Goal: Information Seeking & Learning: Check status

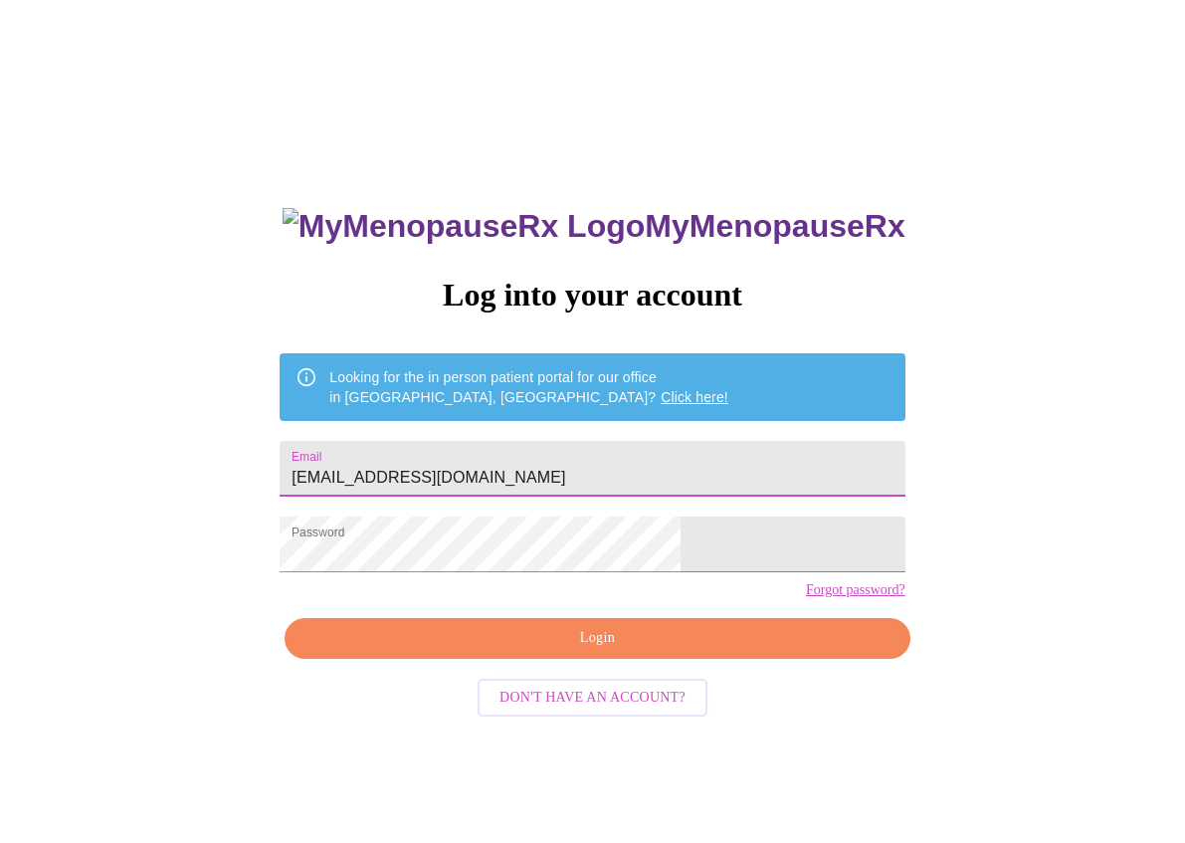
scroll to position [19, 0]
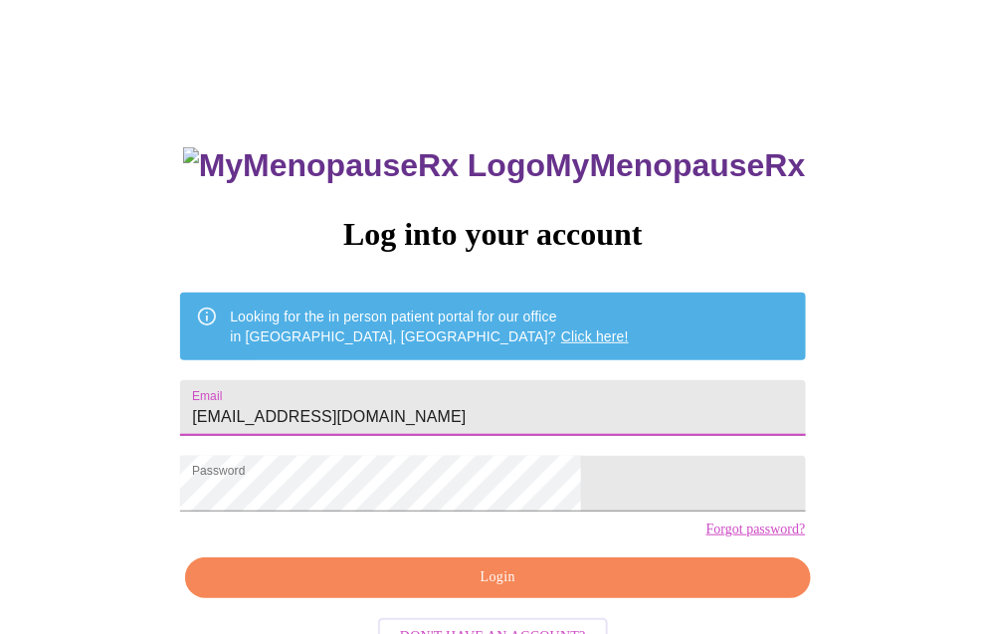
drag, startPoint x: 585, startPoint y: 604, endPoint x: 577, endPoint y: 581, distance: 24.2
click at [585, 590] on span "Login" at bounding box center [497, 577] width 579 height 25
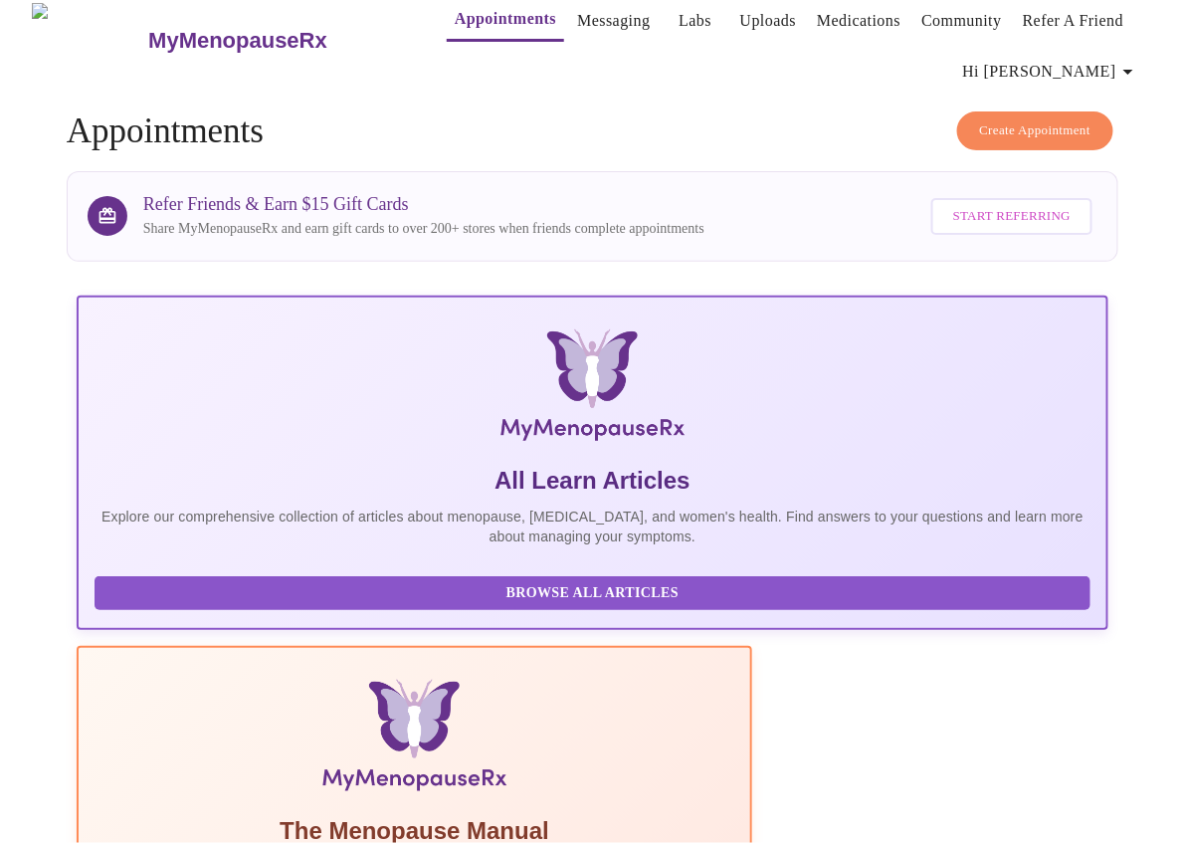
click at [678, 7] on link "Labs" at bounding box center [694, 21] width 33 height 28
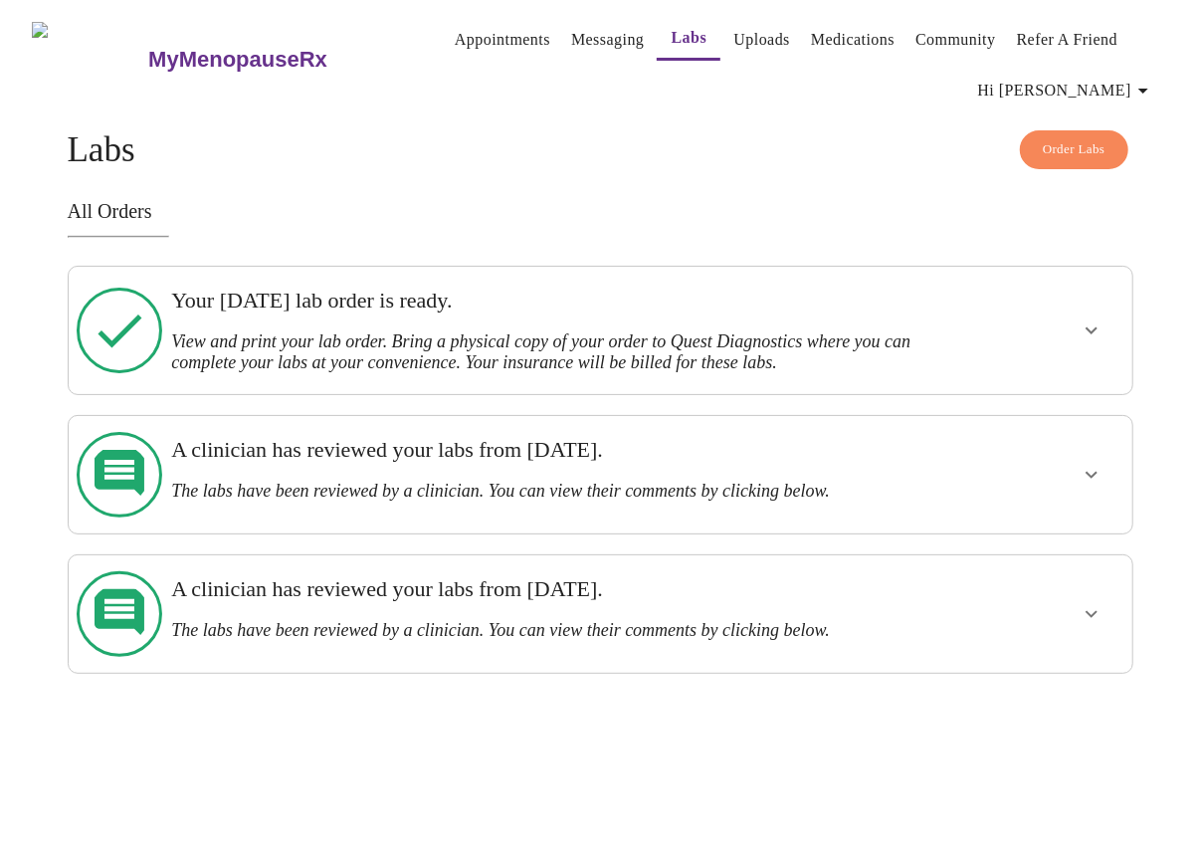
click at [566, 576] on h3 "A clinician has reviewed your labs from [DATE]." at bounding box center [548, 589] width 754 height 26
click at [1103, 463] on icon "show more" at bounding box center [1091, 475] width 24 height 24
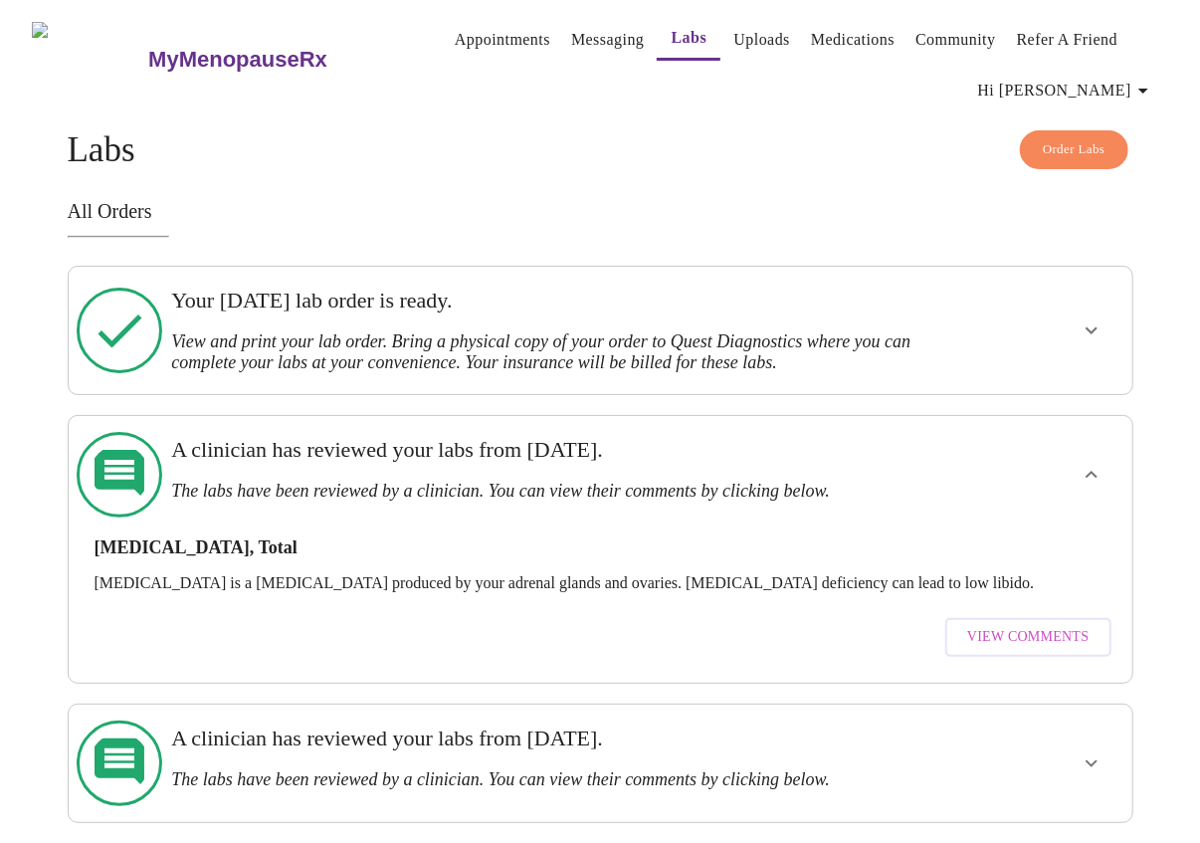
click at [1088, 625] on span "View Comments" at bounding box center [1027, 637] width 121 height 25
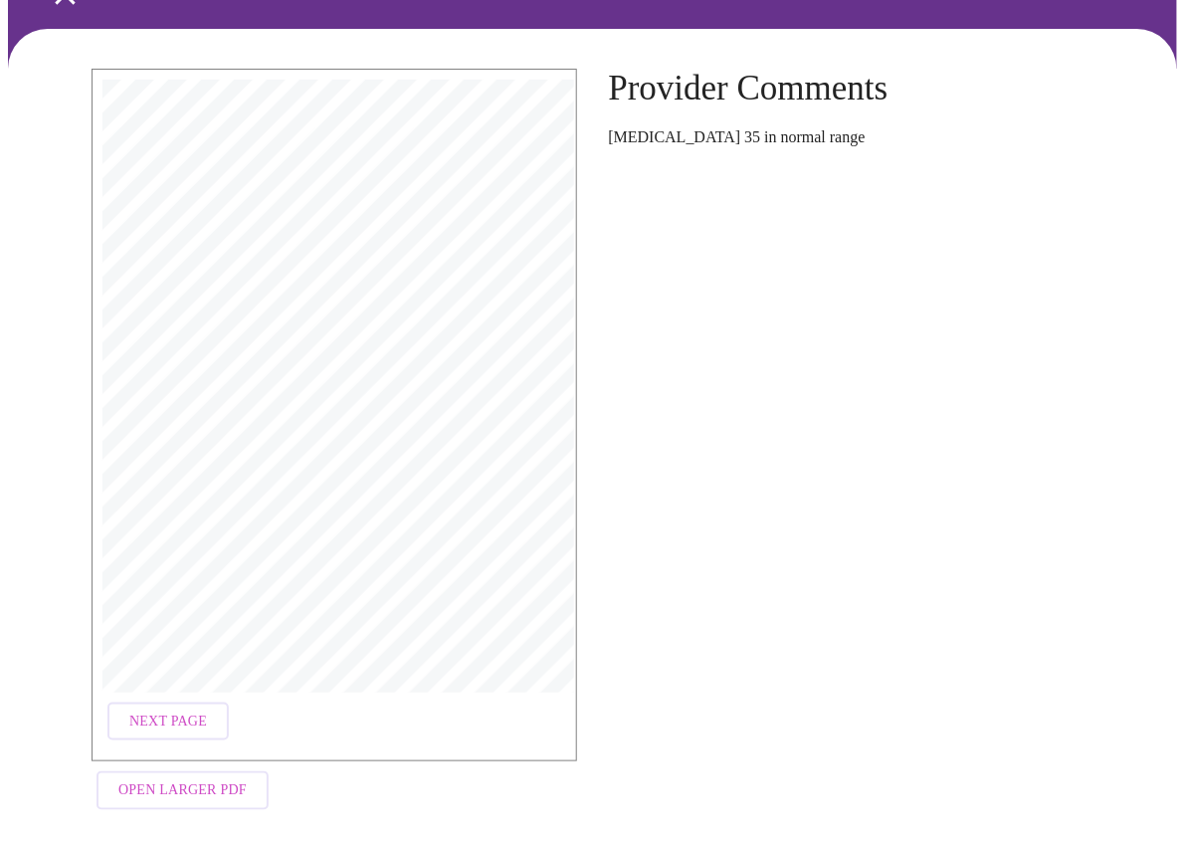
scroll to position [150, 0]
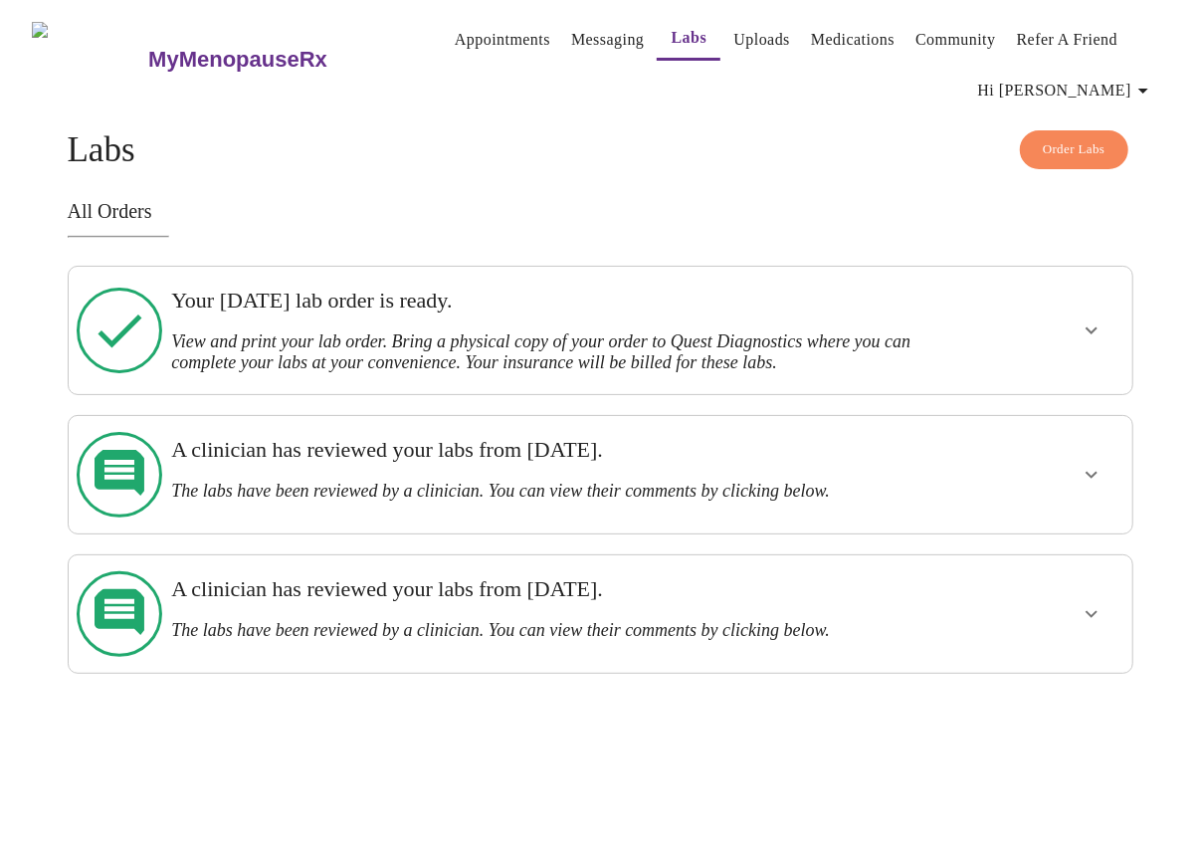
click at [1101, 602] on icon "show more" at bounding box center [1091, 614] width 24 height 24
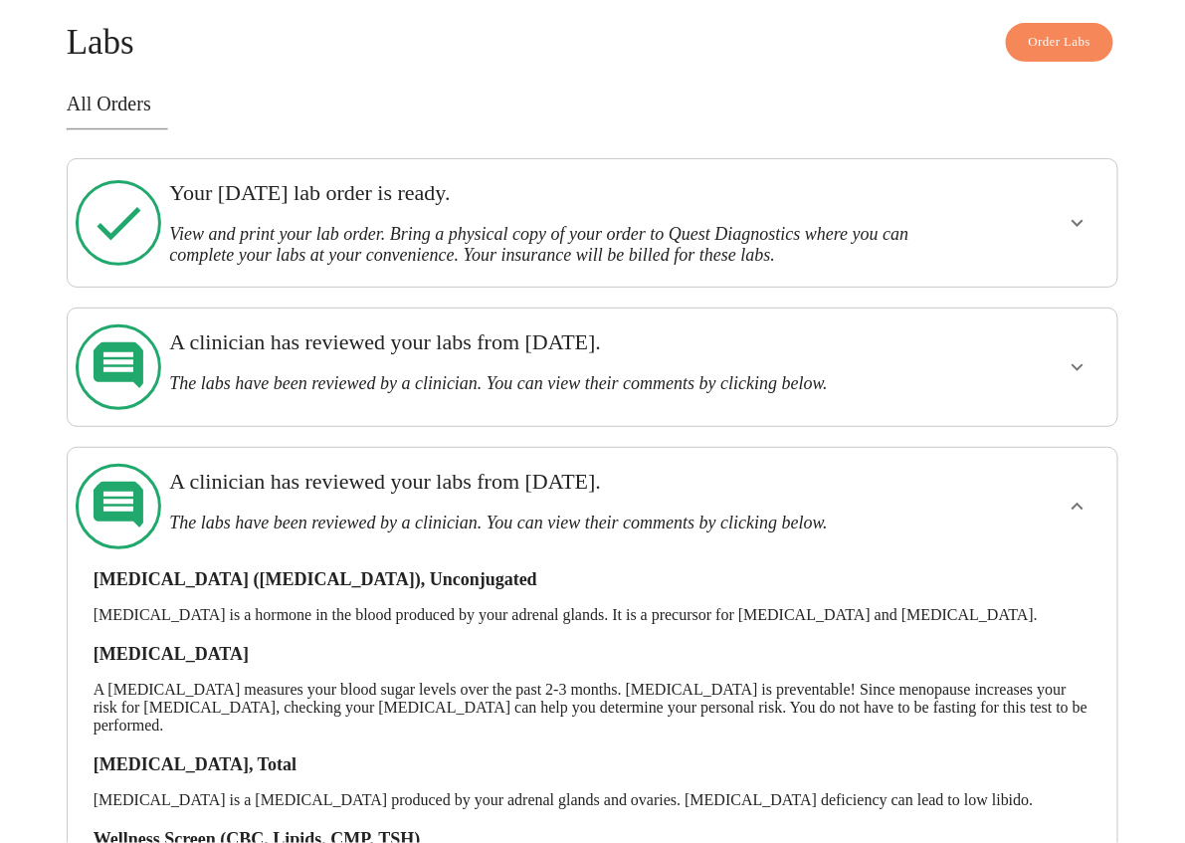
scroll to position [238, 0]
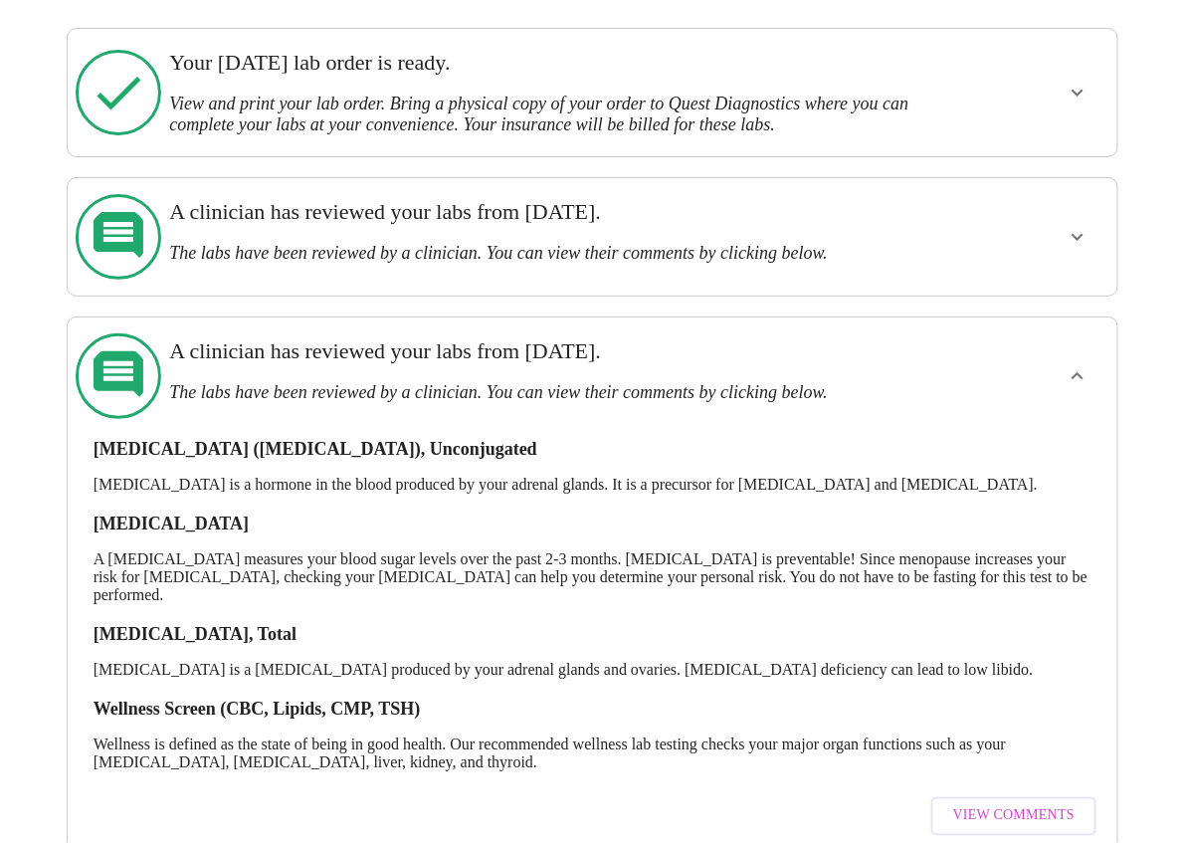
click at [1052, 804] on span "View Comments" at bounding box center [1013, 816] width 121 height 25
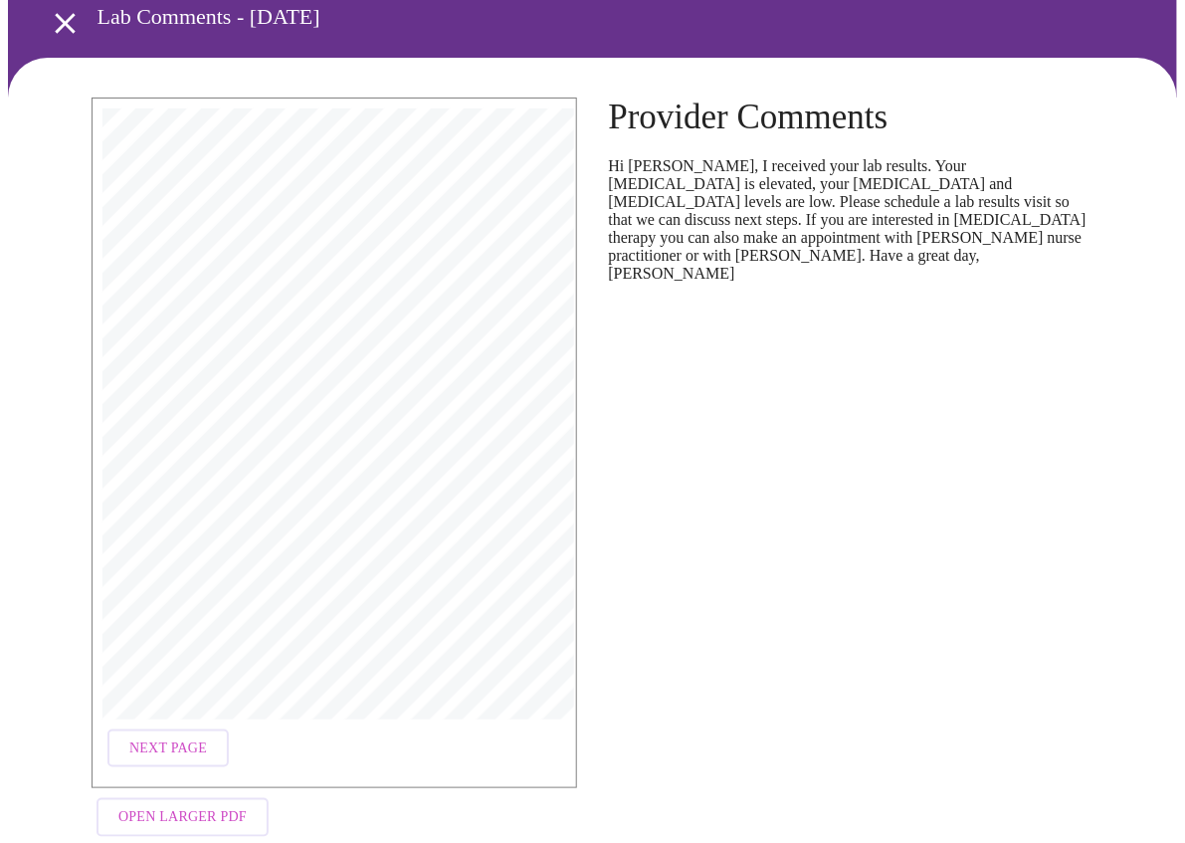
scroll to position [148, 0]
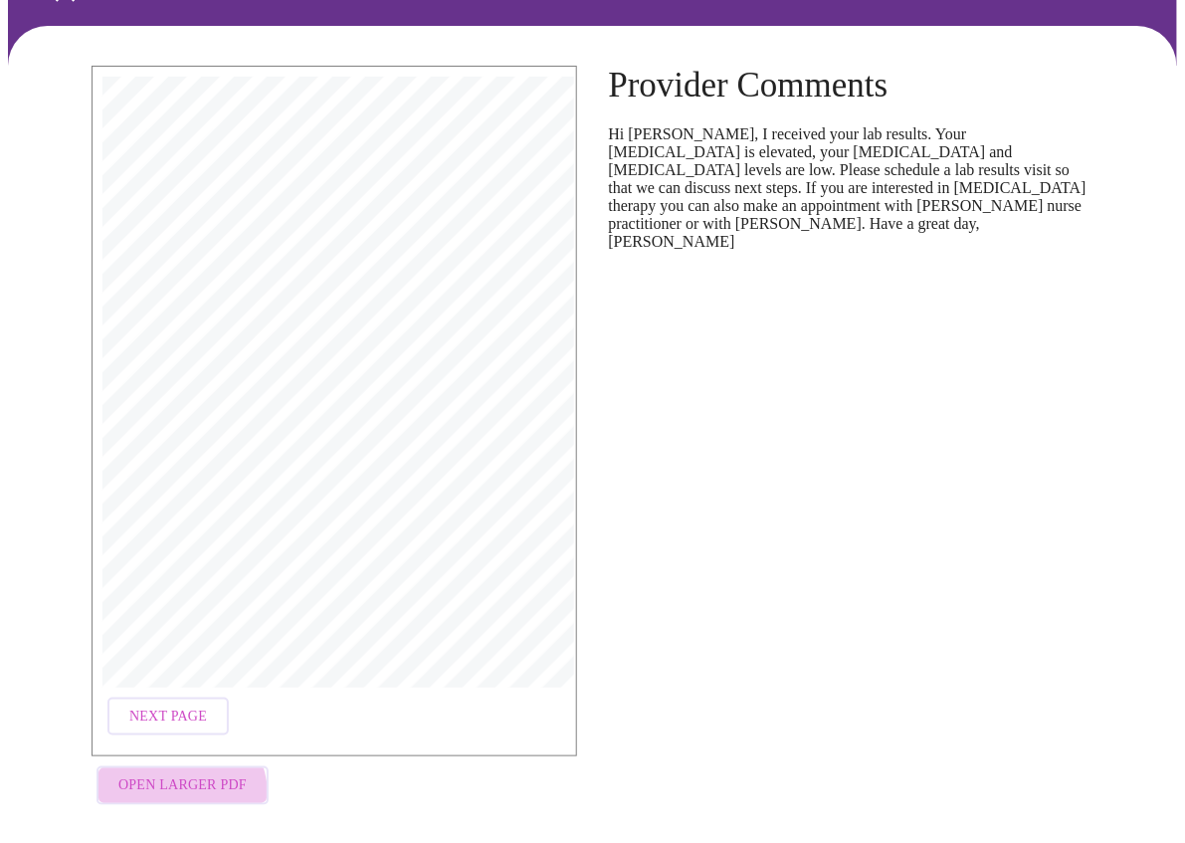
click at [166, 784] on span "Open Larger PDF" at bounding box center [182, 785] width 128 height 25
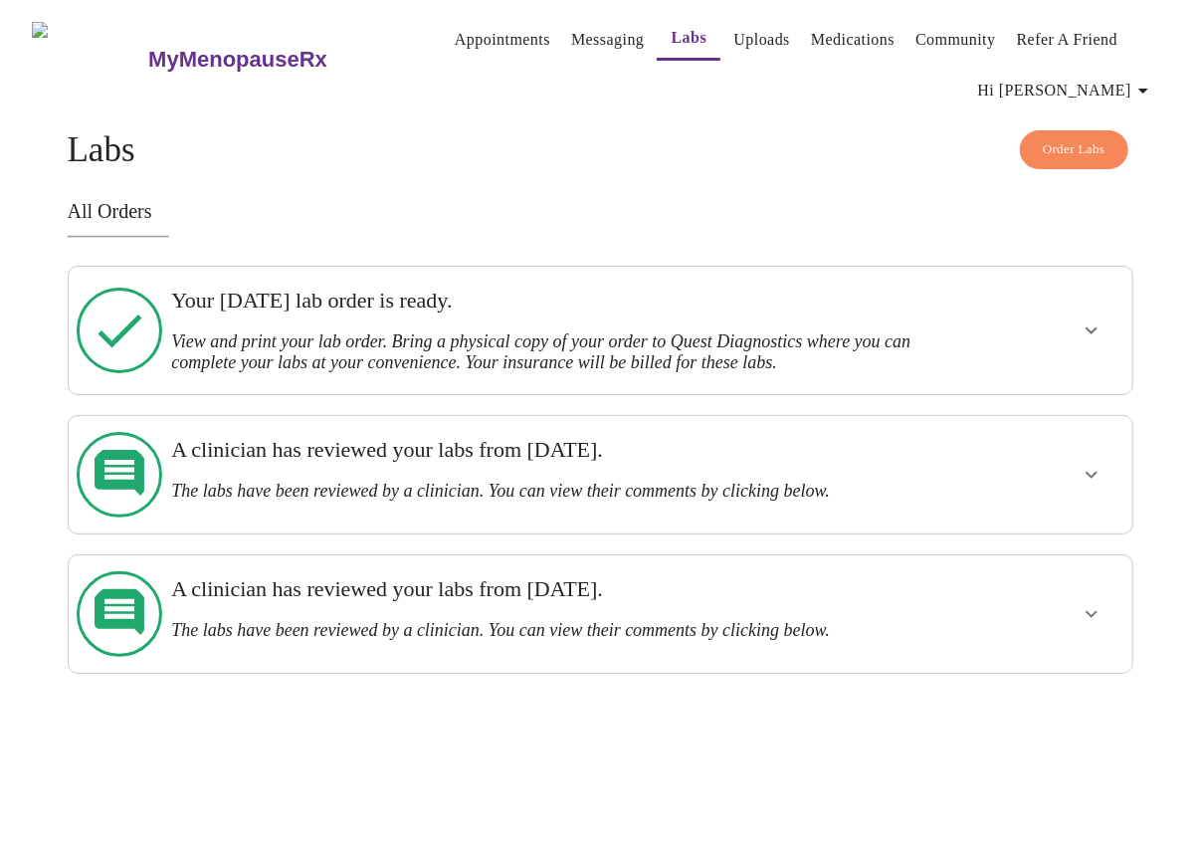
click at [811, 28] on link "Medications" at bounding box center [853, 40] width 84 height 28
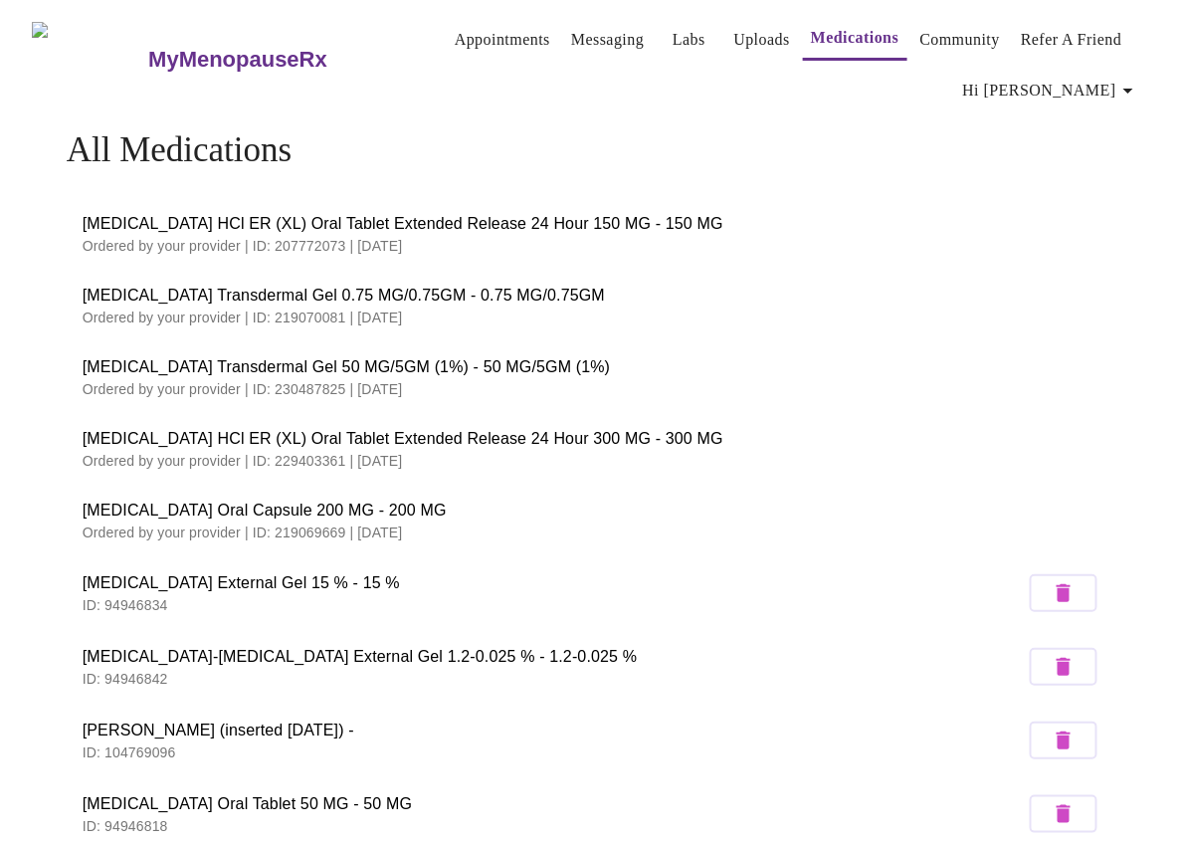
click at [664, 28] on span "Labs" at bounding box center [688, 40] width 48 height 28
click at [571, 40] on link "Messaging" at bounding box center [607, 40] width 73 height 28
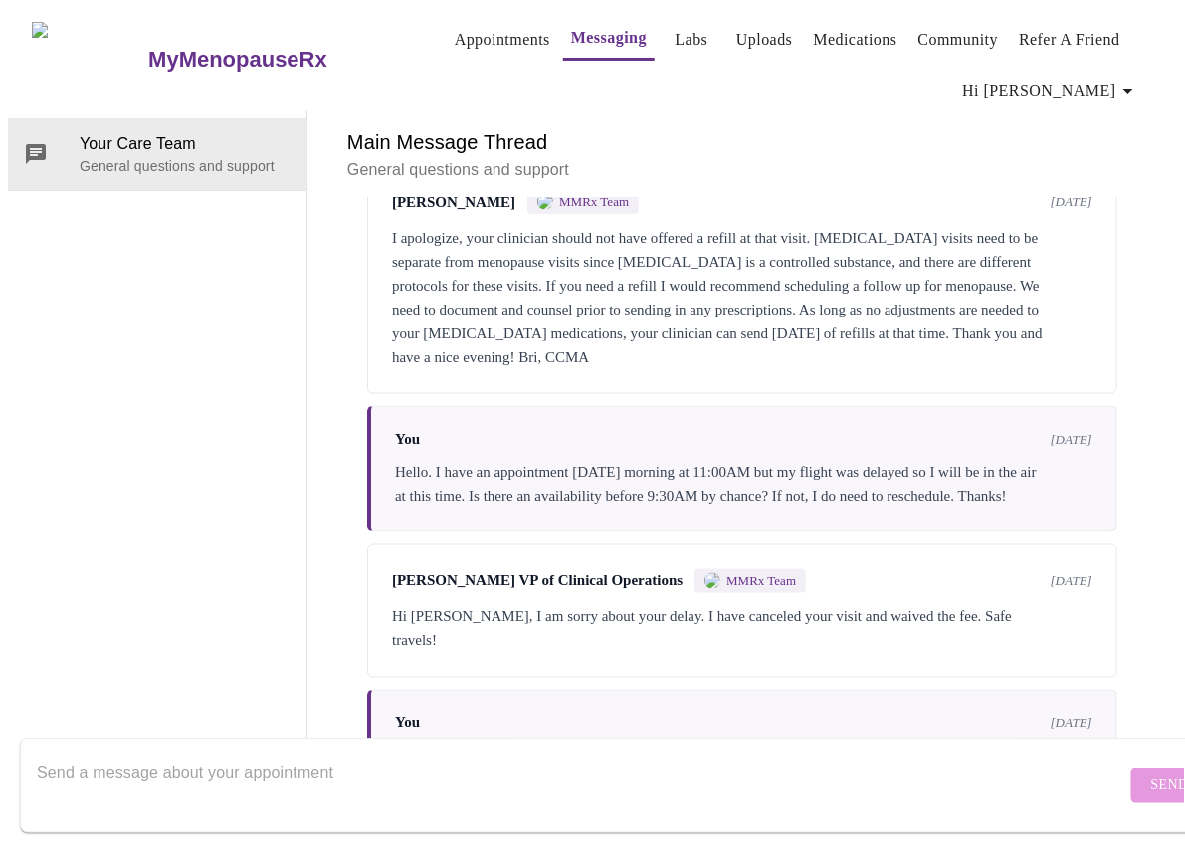
scroll to position [2790, 0]
click at [148, 47] on h3 "MyMenopauseRx" at bounding box center [237, 60] width 179 height 26
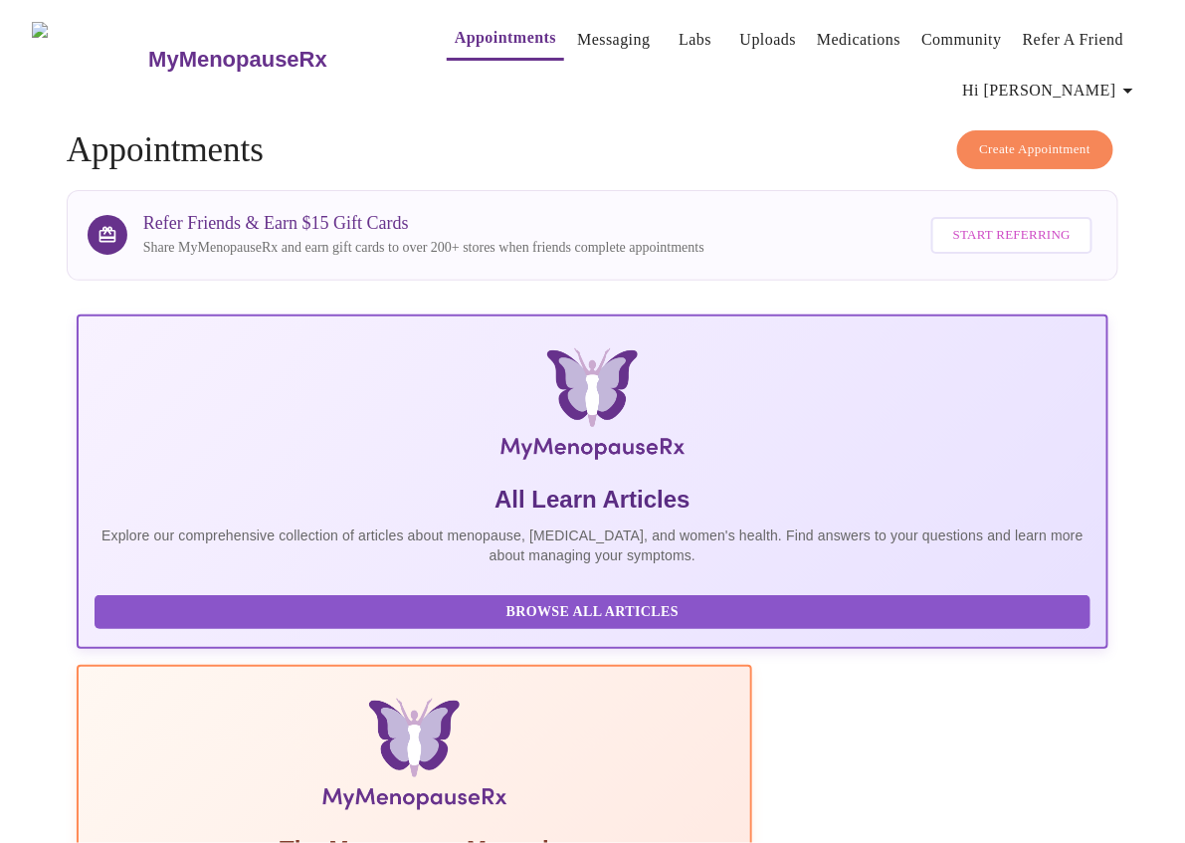
click at [965, 33] on link "Community" at bounding box center [961, 40] width 81 height 28
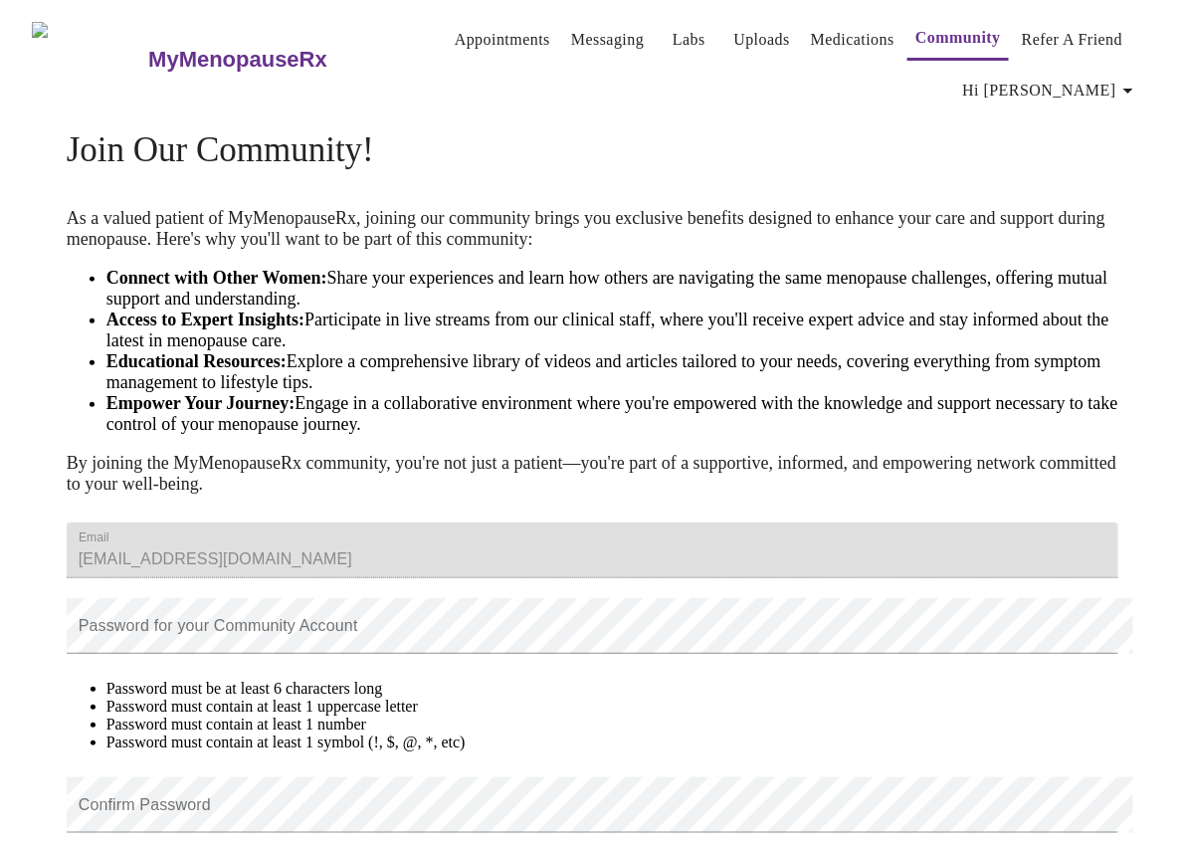
click at [181, 53] on h3 "MyMenopauseRx" at bounding box center [237, 60] width 179 height 26
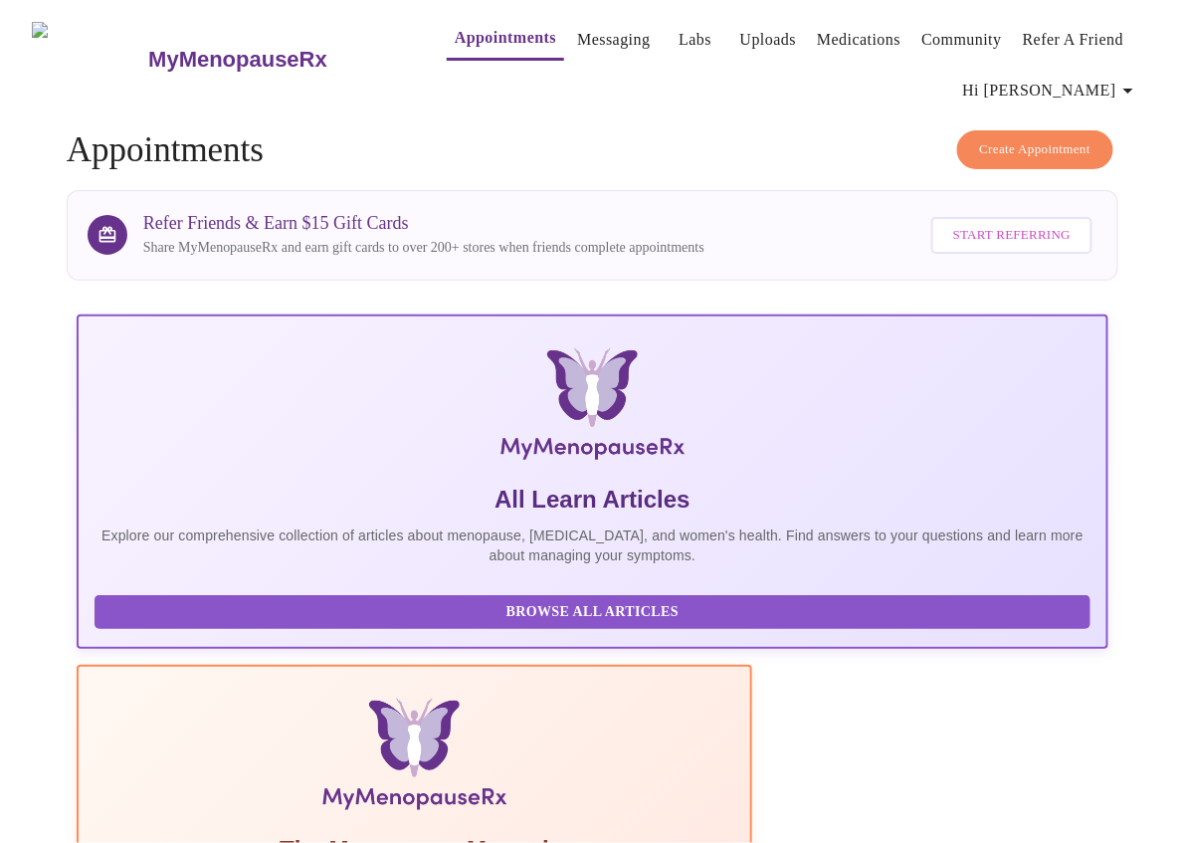
click at [577, 34] on link "Messaging" at bounding box center [613, 40] width 73 height 28
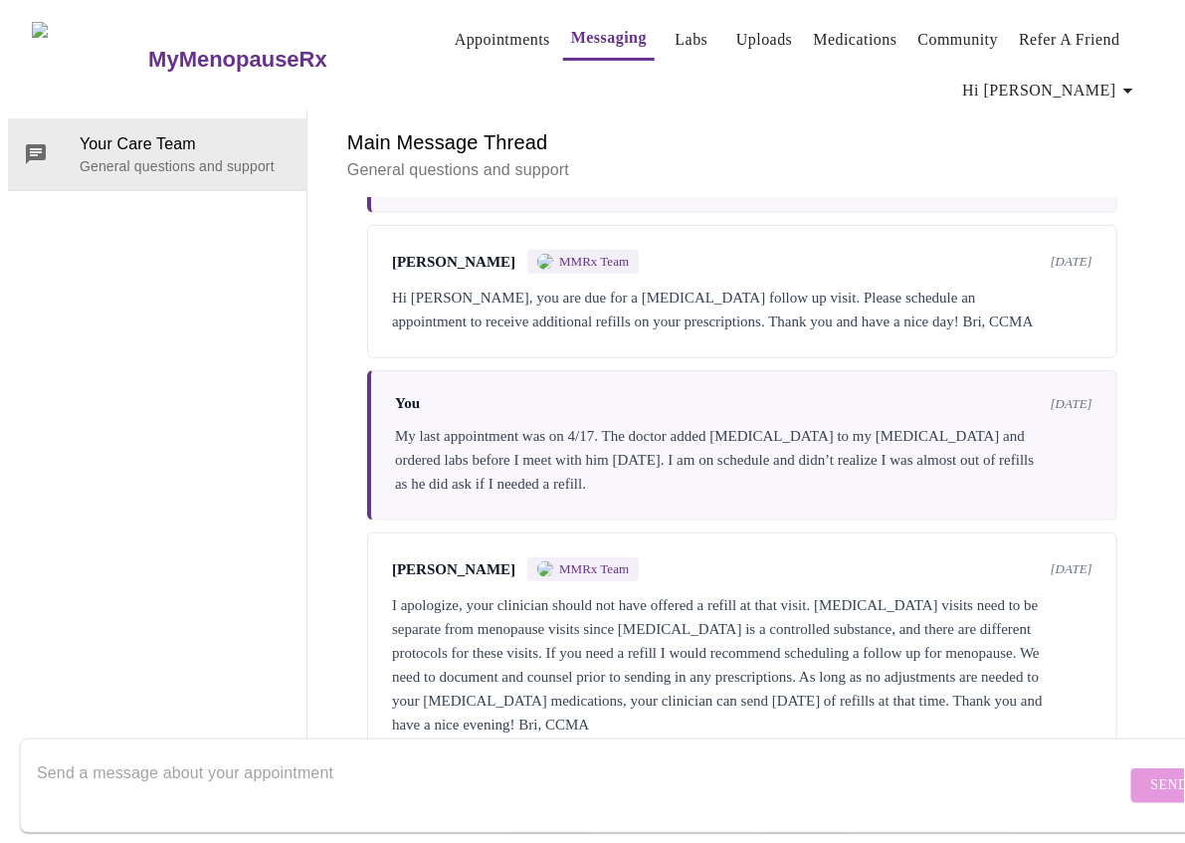
scroll to position [2790, 0]
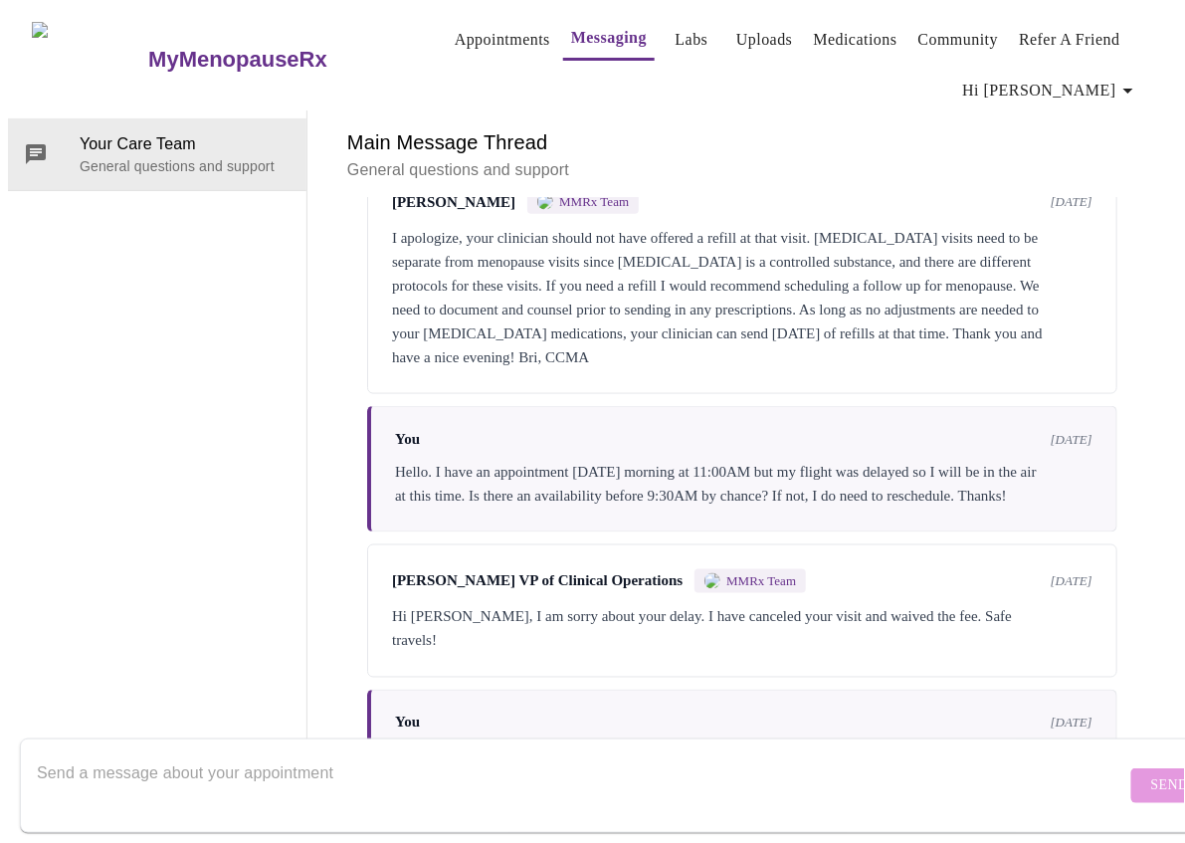
click at [1090, 81] on span "Hi [PERSON_NAME]" at bounding box center [1051, 91] width 177 height 28
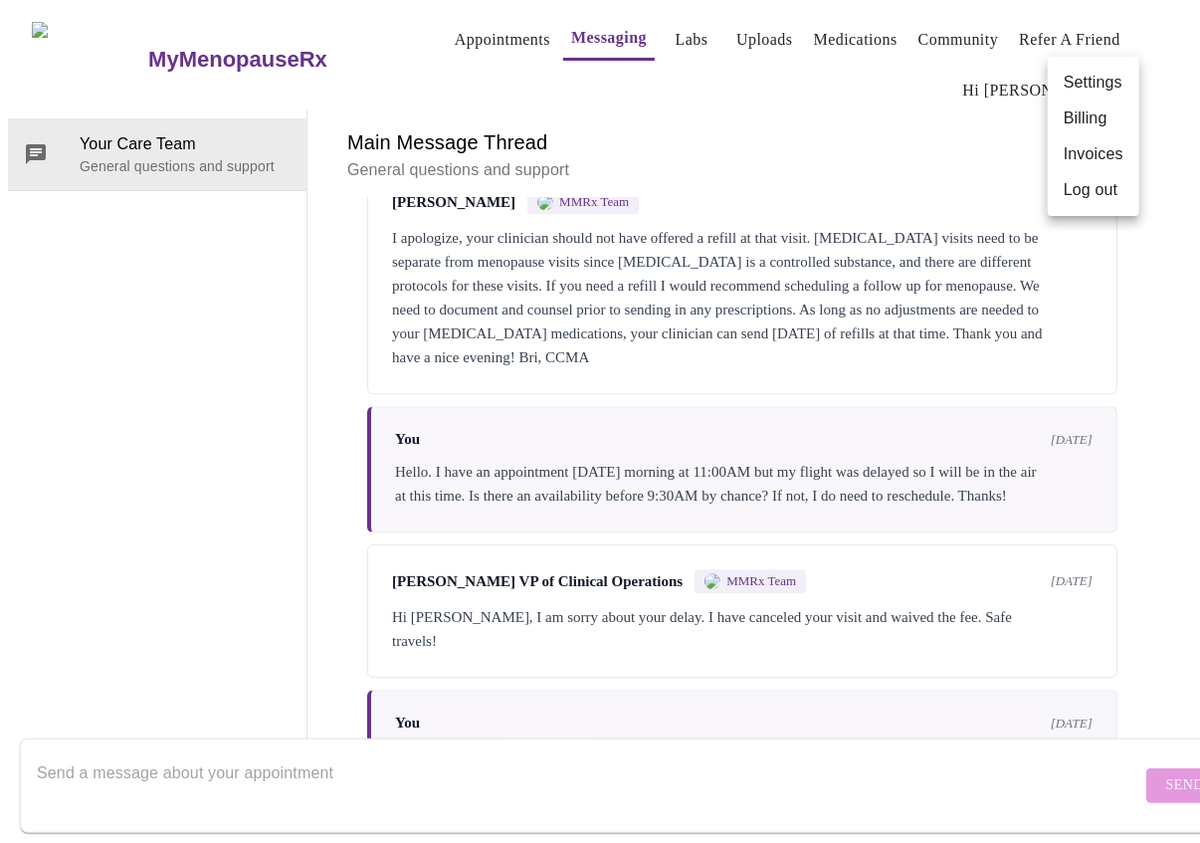
click at [842, 118] on div at bounding box center [600, 421] width 1200 height 843
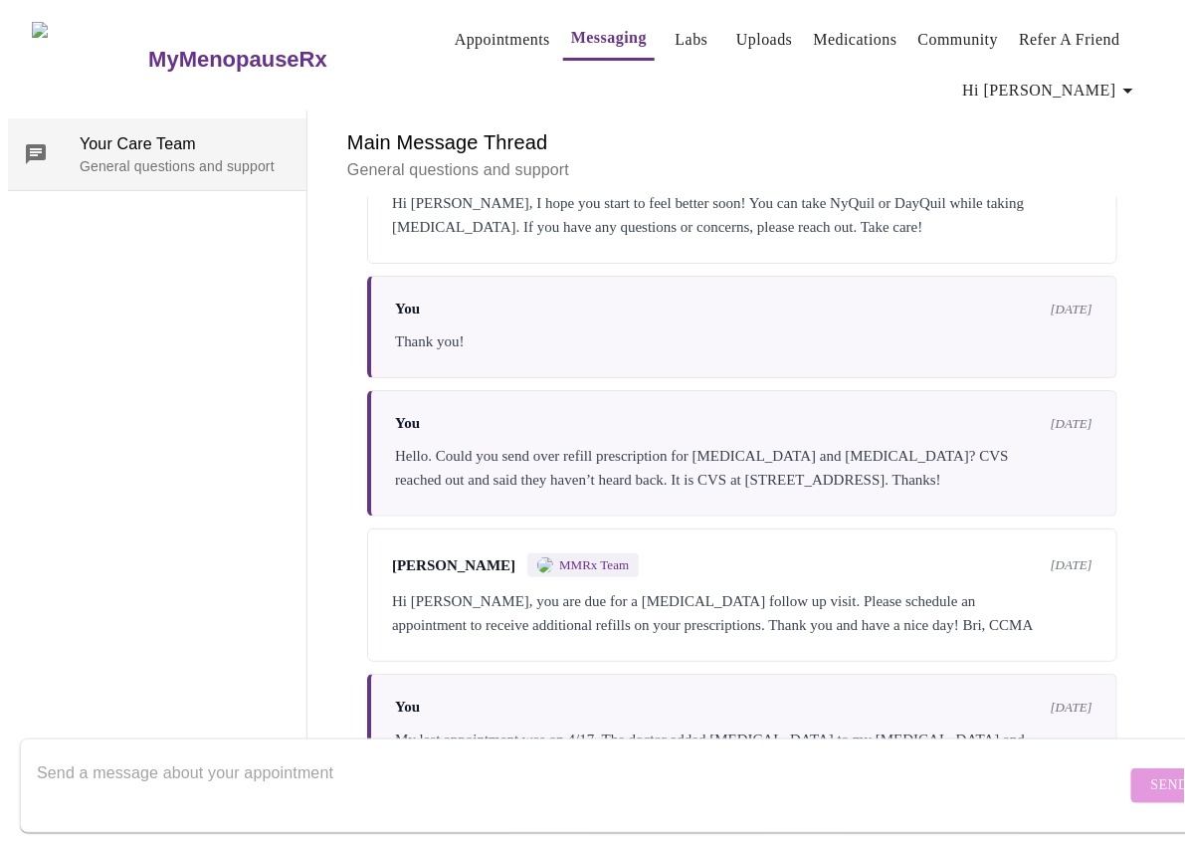
scroll to position [1895, 0]
